Goal: Register for event/course

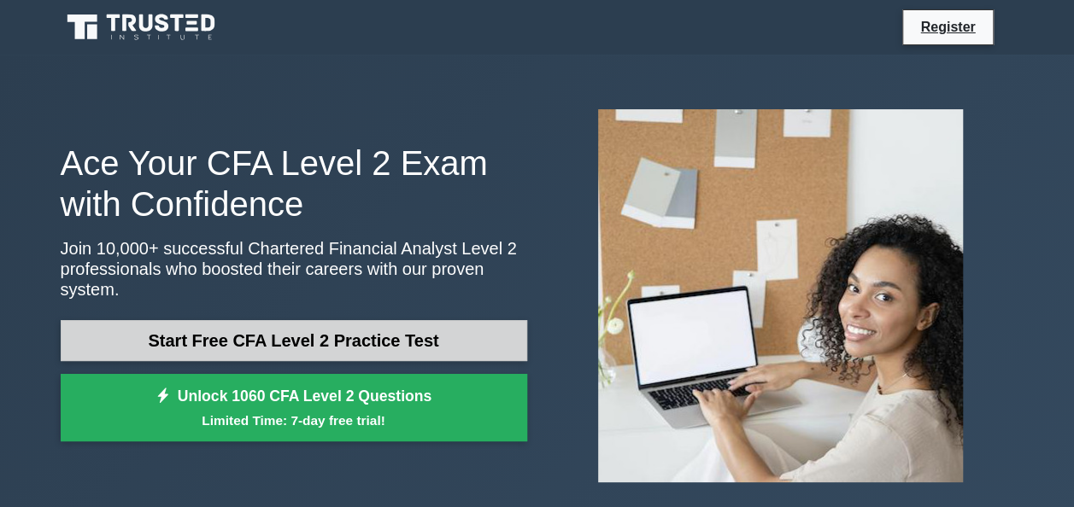
click at [282, 337] on link "Start Free CFA Level 2 Practice Test" at bounding box center [294, 340] width 466 height 41
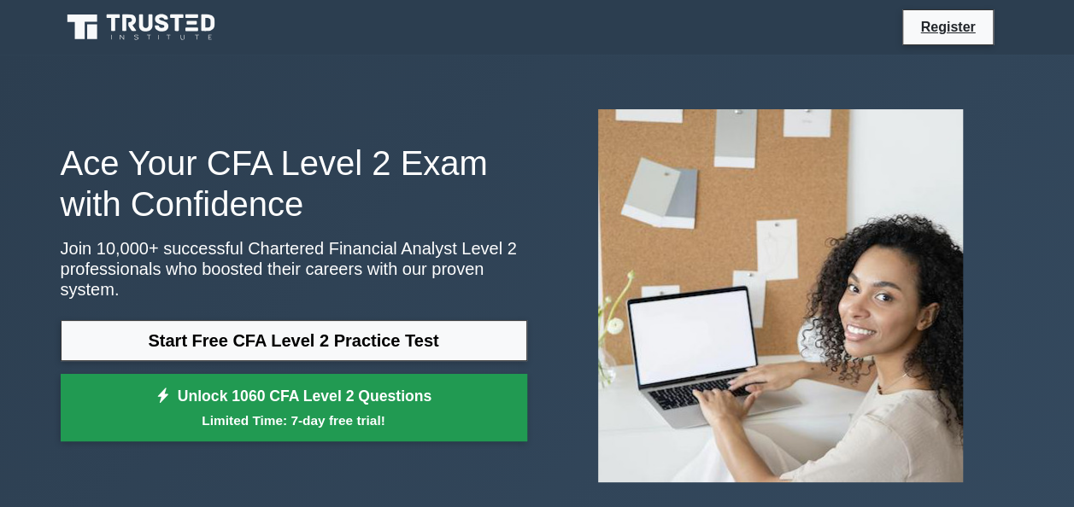
click at [251, 383] on link "Unlock 1060 CFA Level 2 Questions Limited Time: 7-day free trial!" at bounding box center [294, 408] width 466 height 68
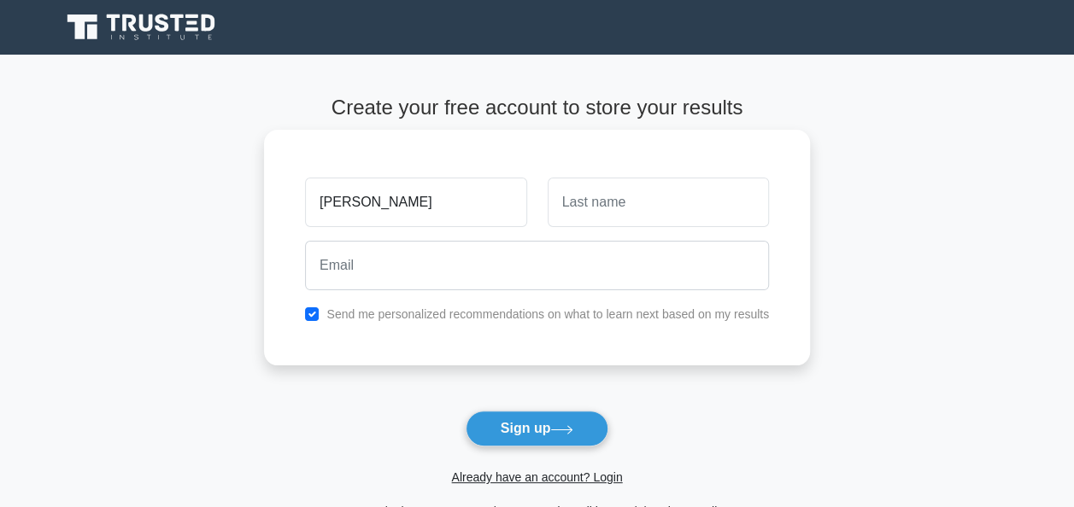
type input "gilbert"
click at [570, 212] on input "text" at bounding box center [657, 203] width 221 height 50
type input "molla"
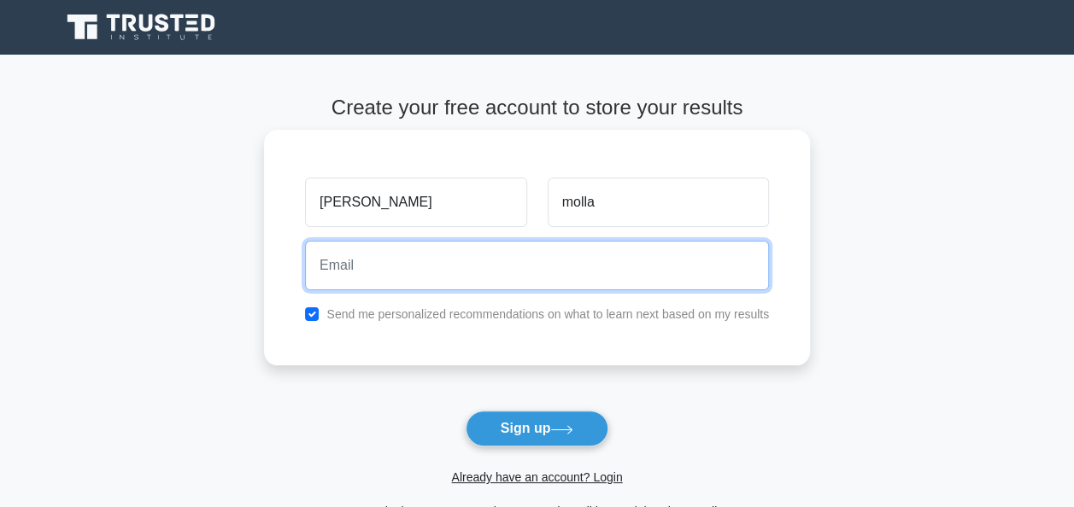
click at [424, 263] on input "email" at bounding box center [537, 266] width 464 height 50
click at [444, 265] on input "gilber22molla@gmai.com" at bounding box center [537, 266] width 464 height 50
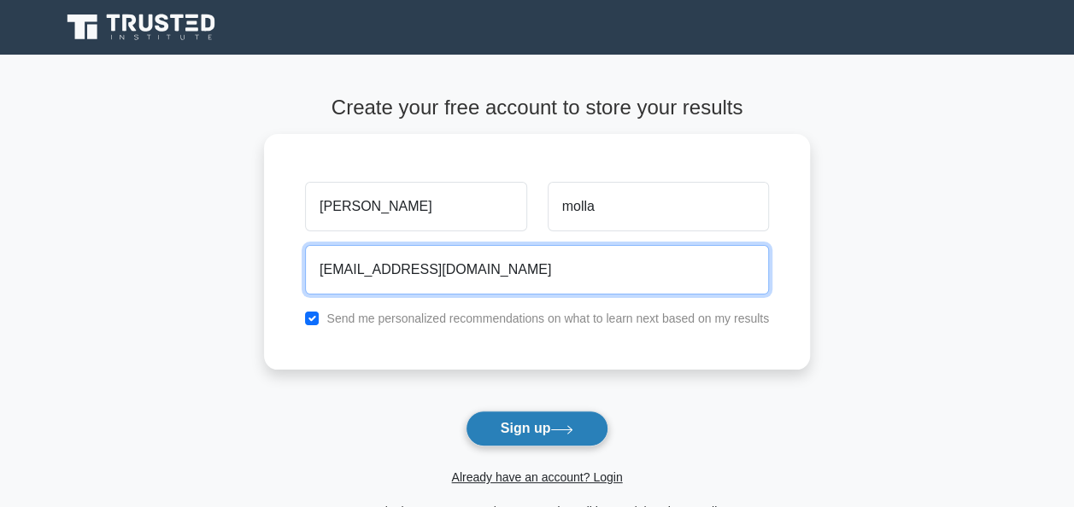
type input "gilber22molla@gmail.com"
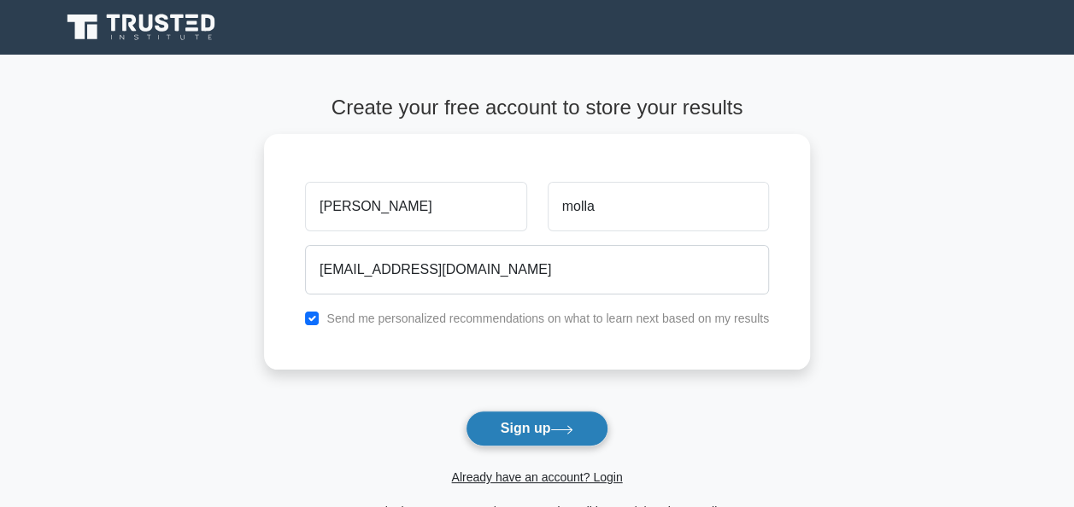
click at [519, 428] on button "Sign up" at bounding box center [536, 429] width 143 height 36
click at [552, 477] on link "Already have an account? Login" at bounding box center [536, 478] width 171 height 14
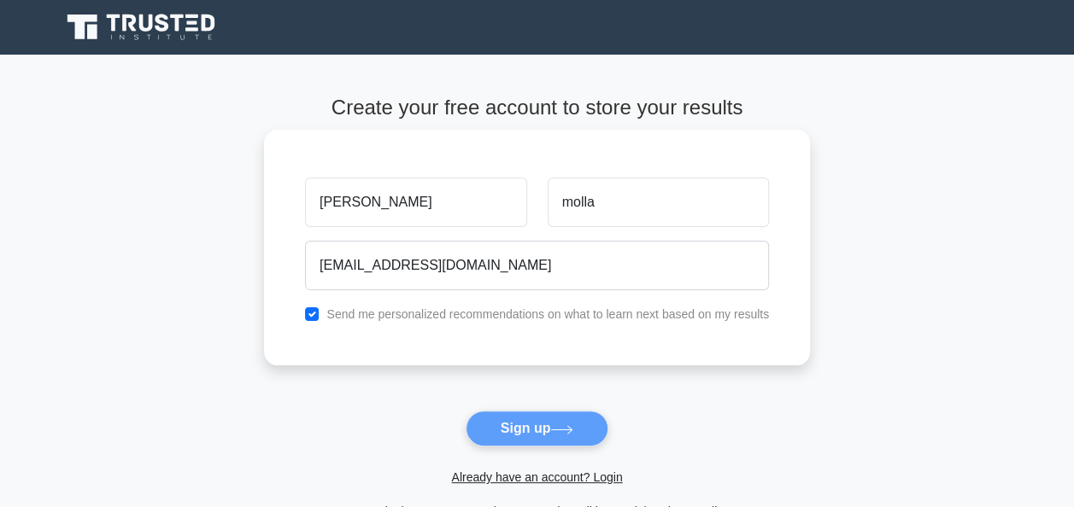
click at [320, 319] on div "Send me personalized recommendations on what to learn next based on my results" at bounding box center [537, 314] width 484 height 20
